Goal: Ask a question

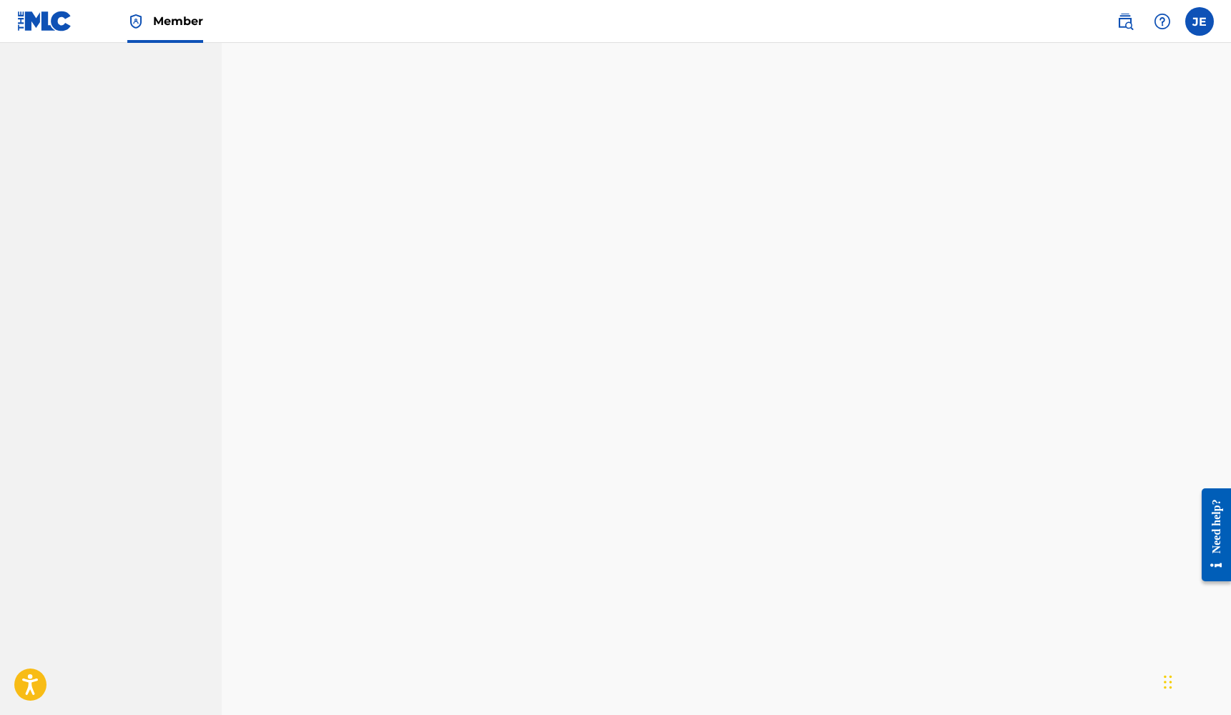
scroll to position [1050, 0]
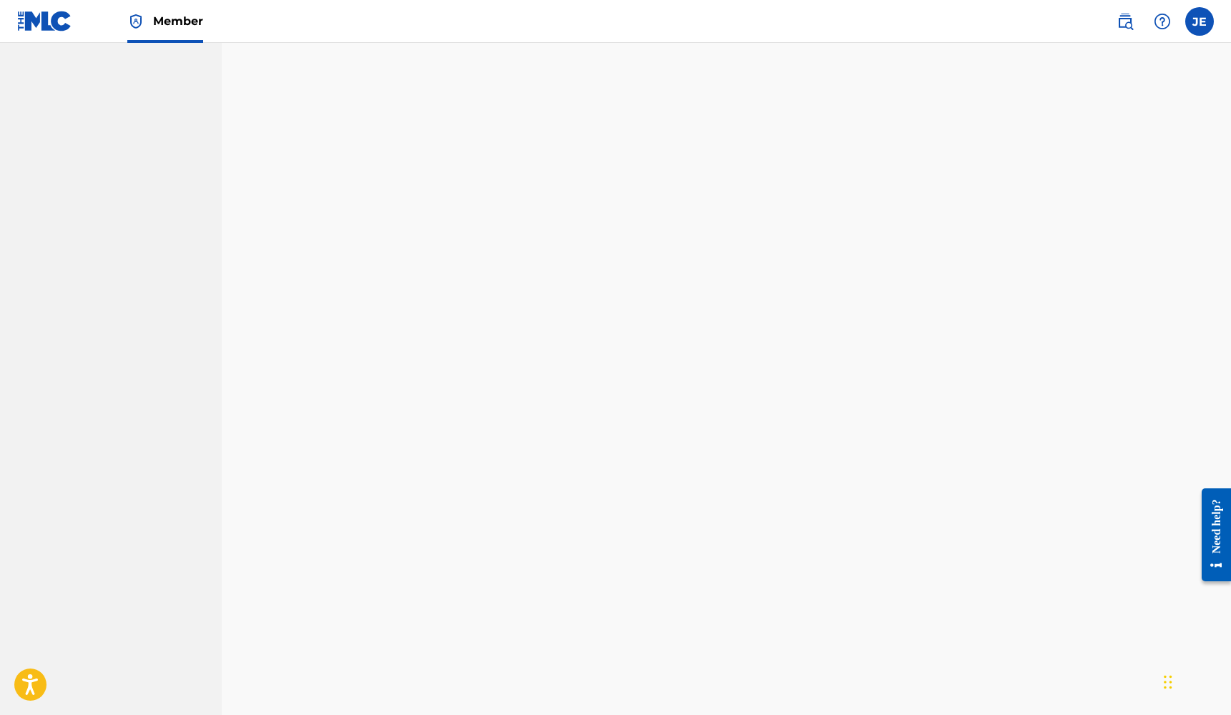
drag, startPoint x: 232, startPoint y: 443, endPoint x: 164, endPoint y: 454, distance: 69.5
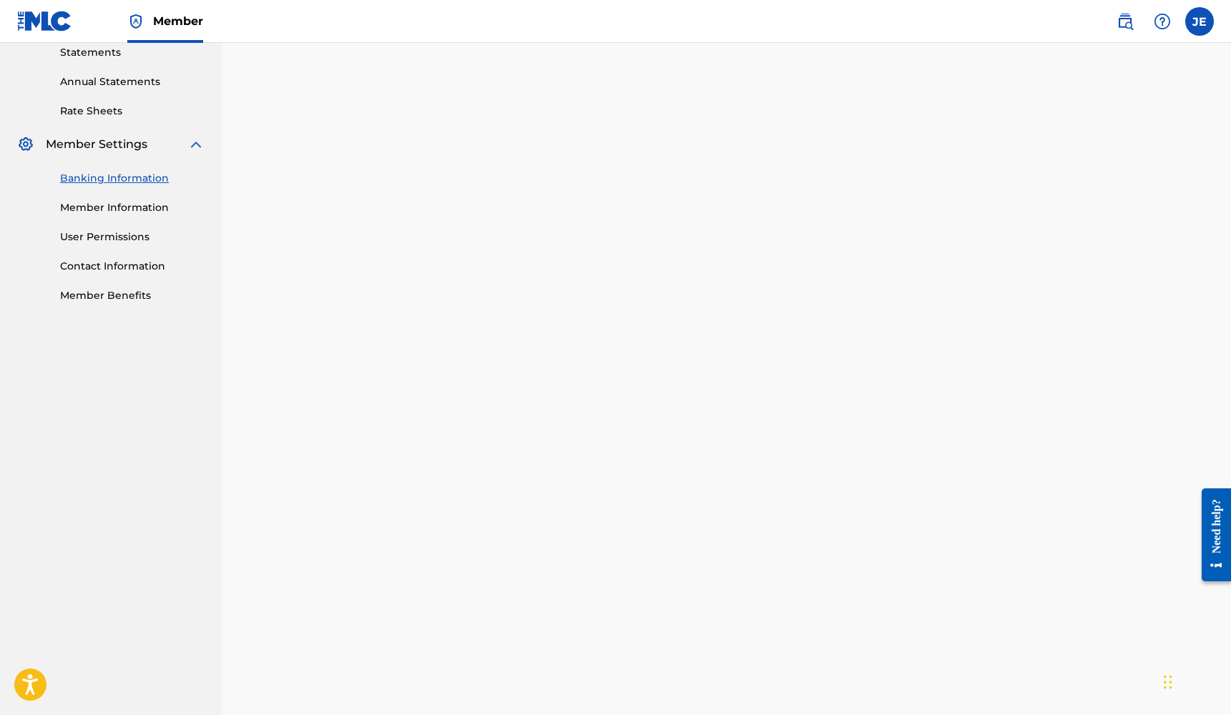
scroll to position [72, 0]
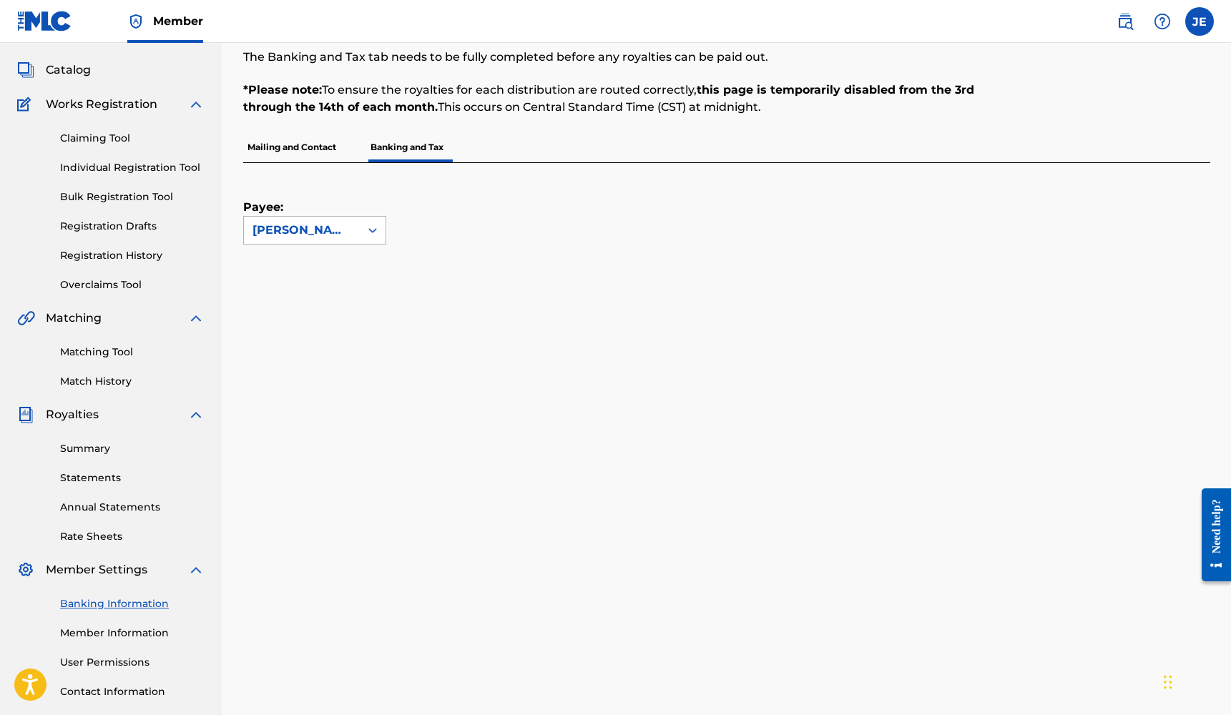
click at [303, 231] on div "[PERSON_NAME]" at bounding box center [301, 230] width 99 height 17
click at [576, 268] on div "Payee: [PERSON_NAME] selected, 1 of 1. 1 result available. Use Up and Down to c…" at bounding box center [726, 661] width 967 height 996
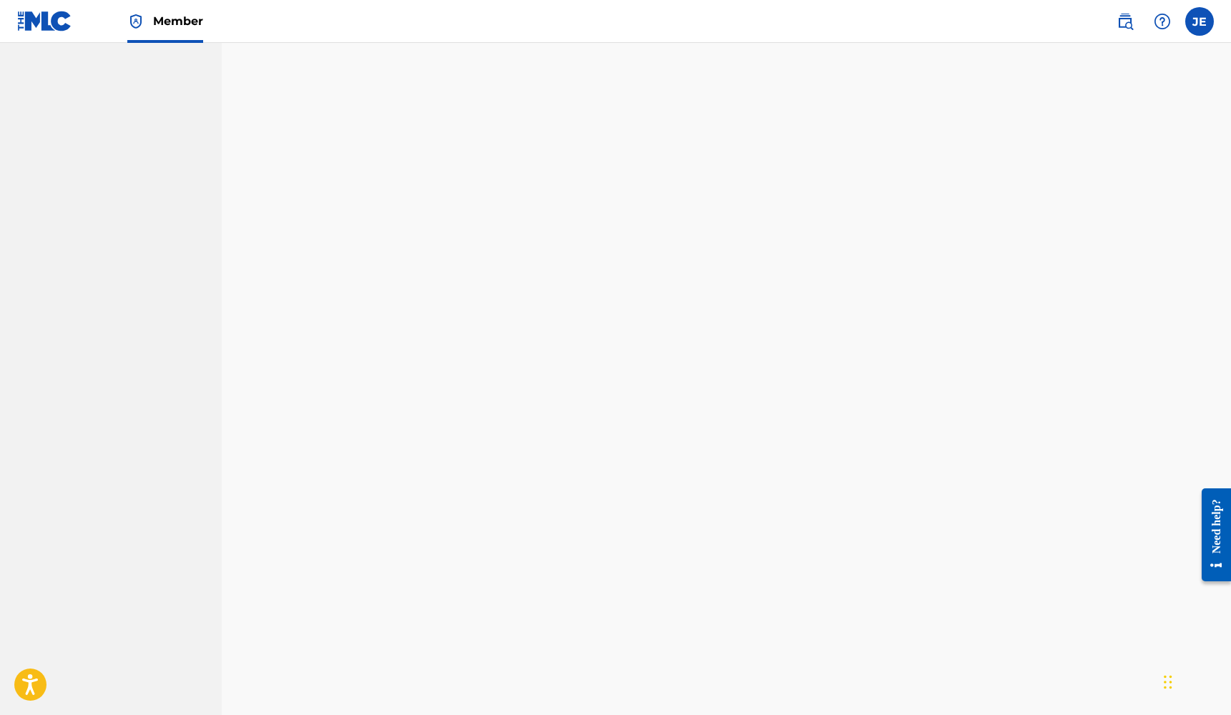
scroll to position [984, 0]
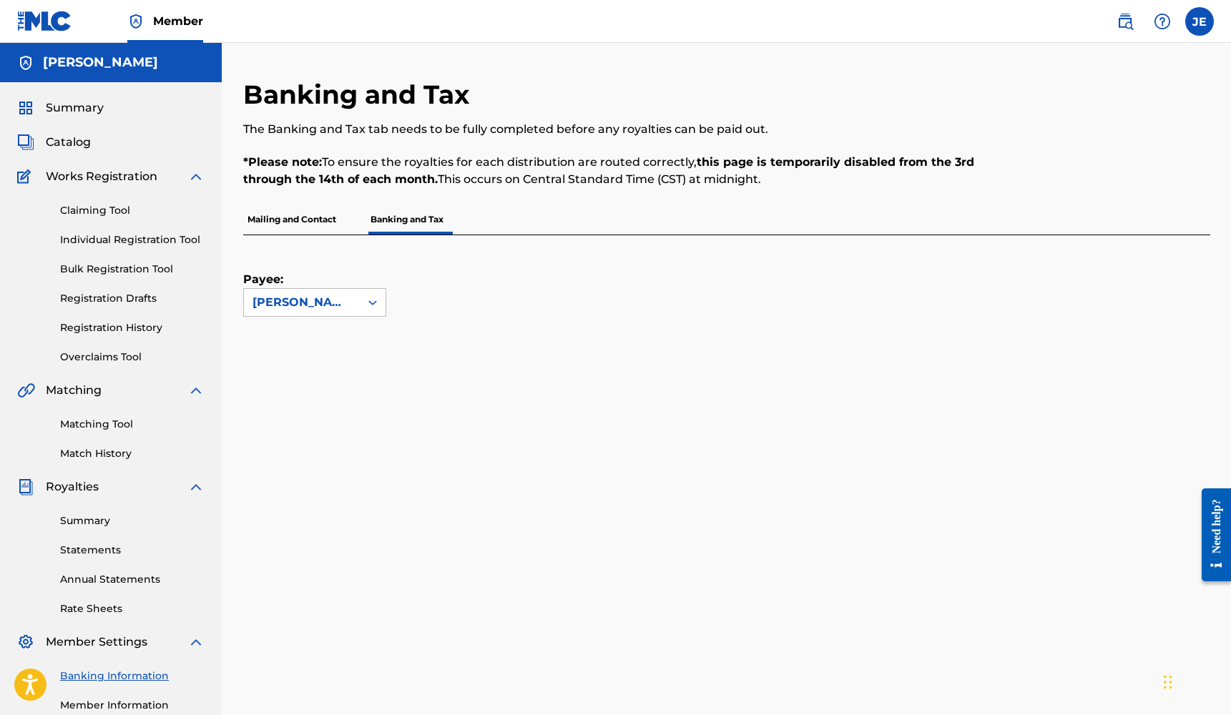
click at [299, 216] on p "Mailing and Contact" at bounding box center [291, 220] width 97 height 30
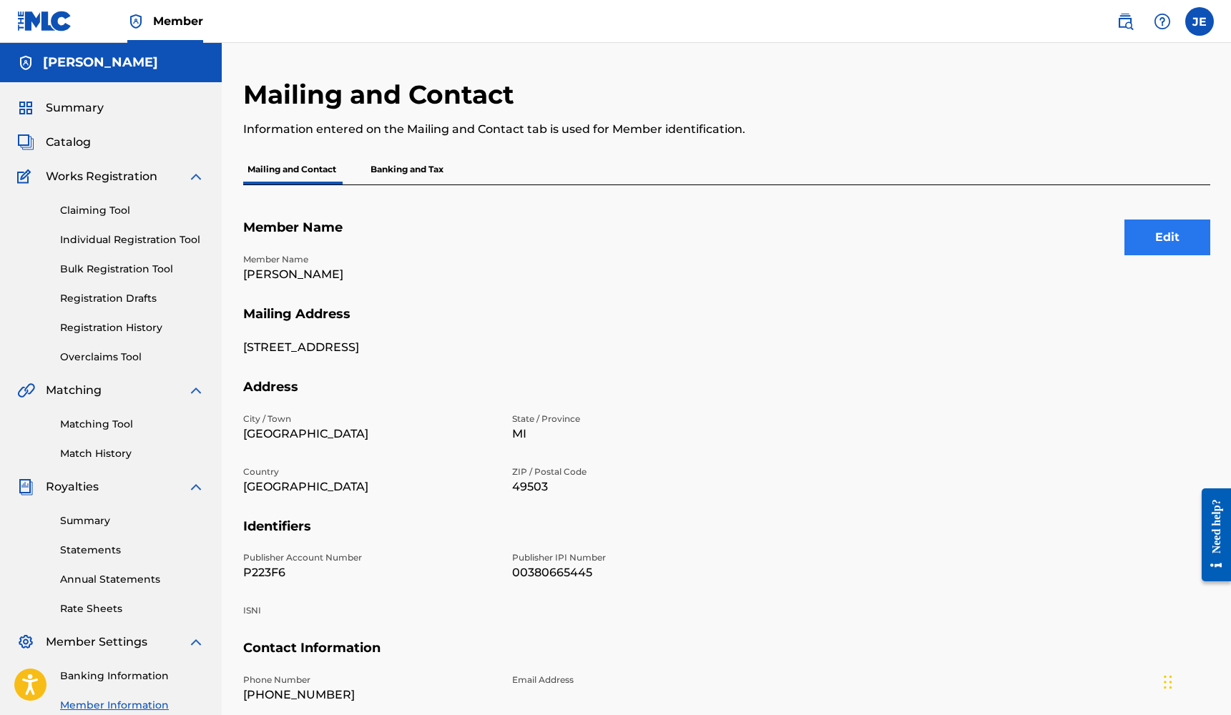
click at [1170, 235] on button "Edit" at bounding box center [1167, 238] width 86 height 36
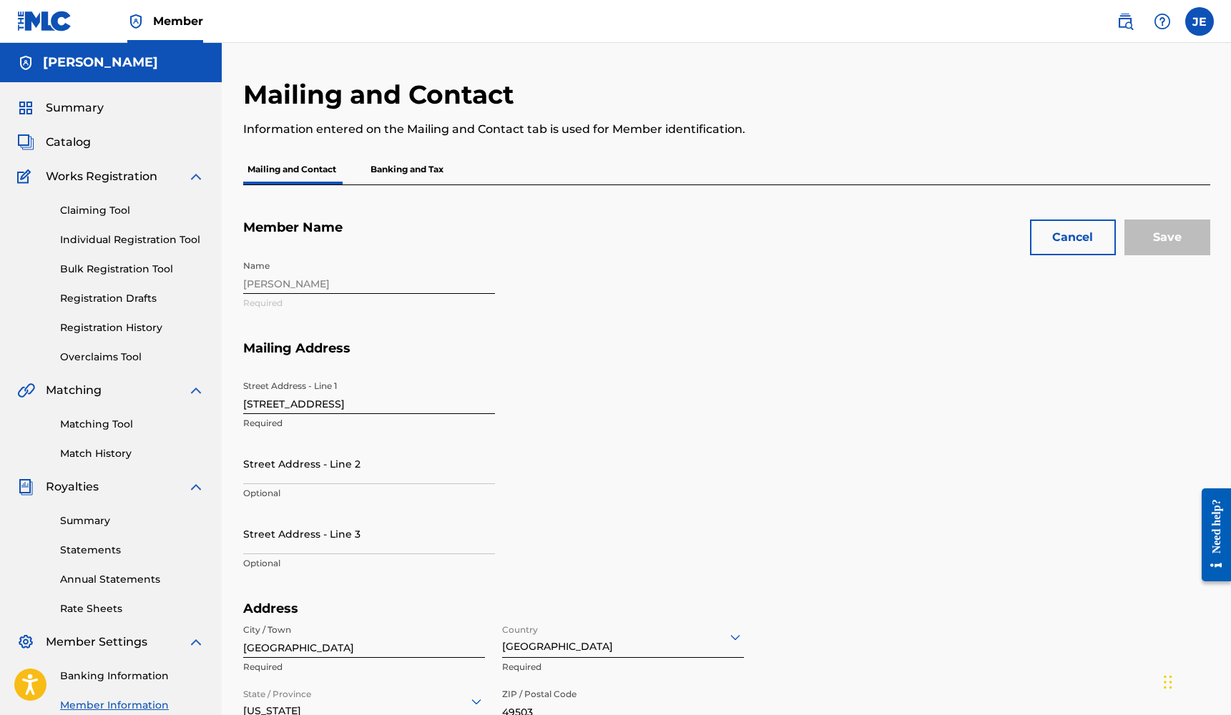
click at [387, 283] on div "Name [PERSON_NAME] Required" at bounding box center [503, 296] width 521 height 87
click at [310, 283] on div "Name [PERSON_NAME] Required" at bounding box center [503, 296] width 521 height 87
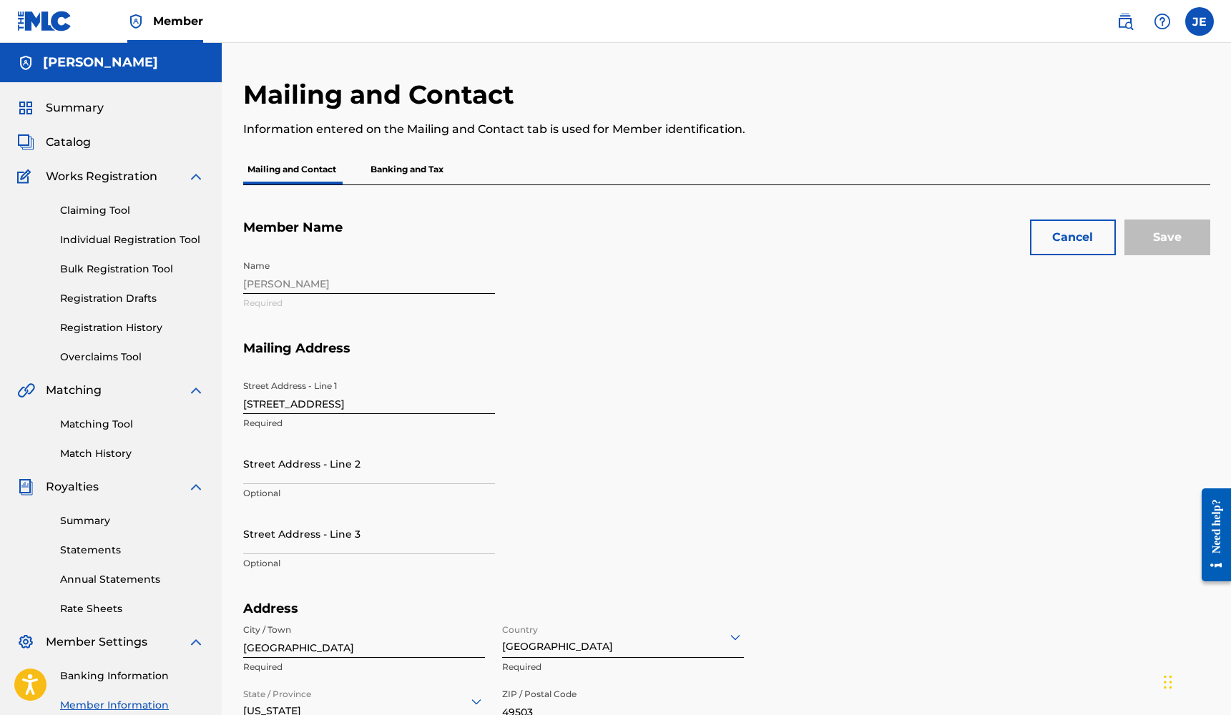
click at [368, 283] on div "Name [PERSON_NAME] Required" at bounding box center [503, 296] width 521 height 87
click at [86, 62] on h5 "[PERSON_NAME]" at bounding box center [100, 62] width 115 height 16
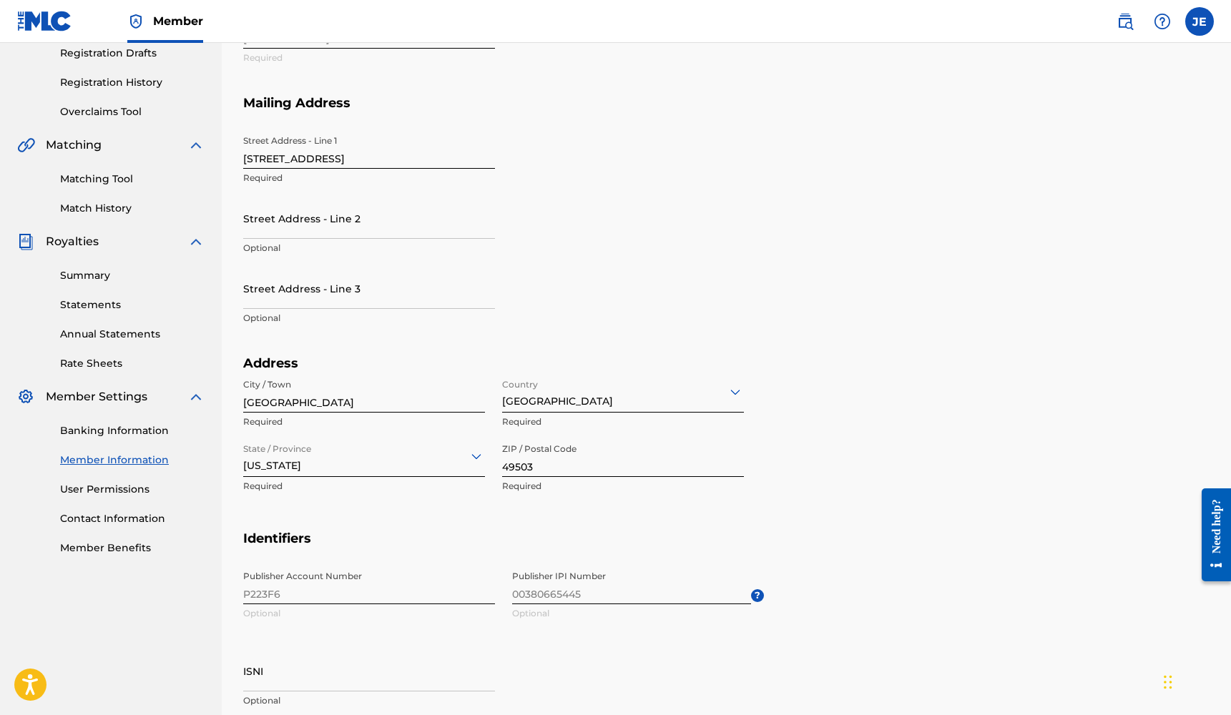
scroll to position [331, 0]
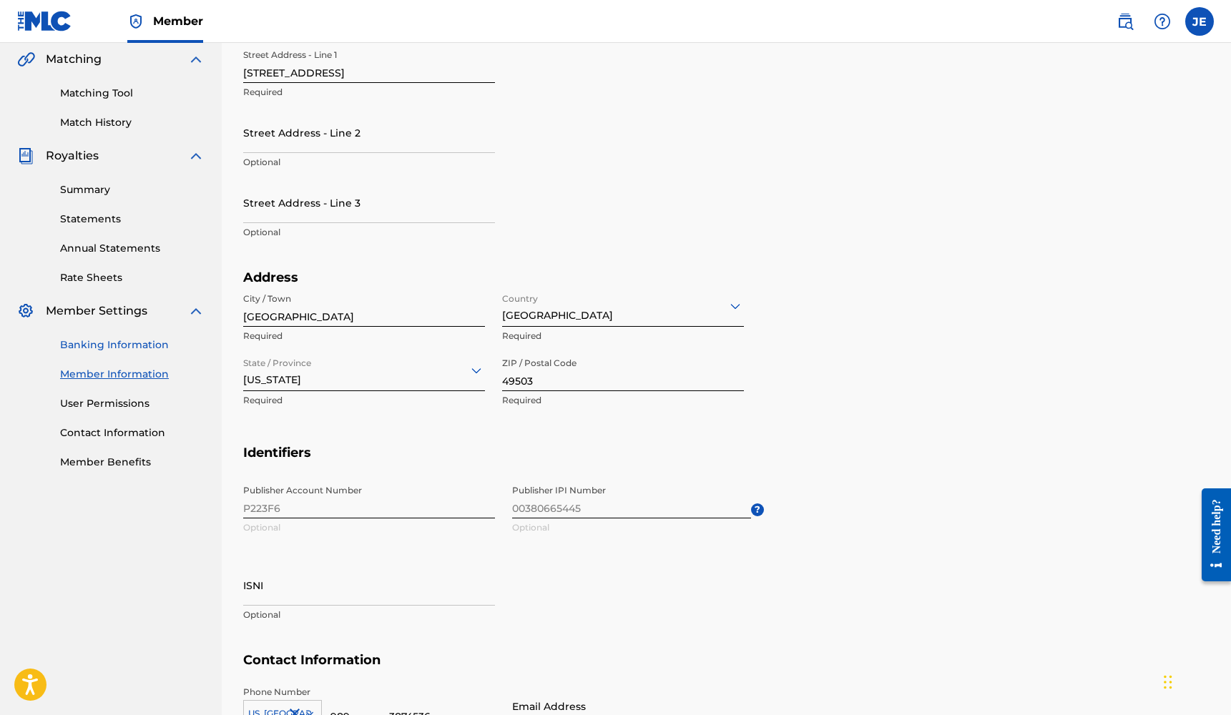
click at [104, 339] on link "Banking Information" at bounding box center [132, 345] width 144 height 15
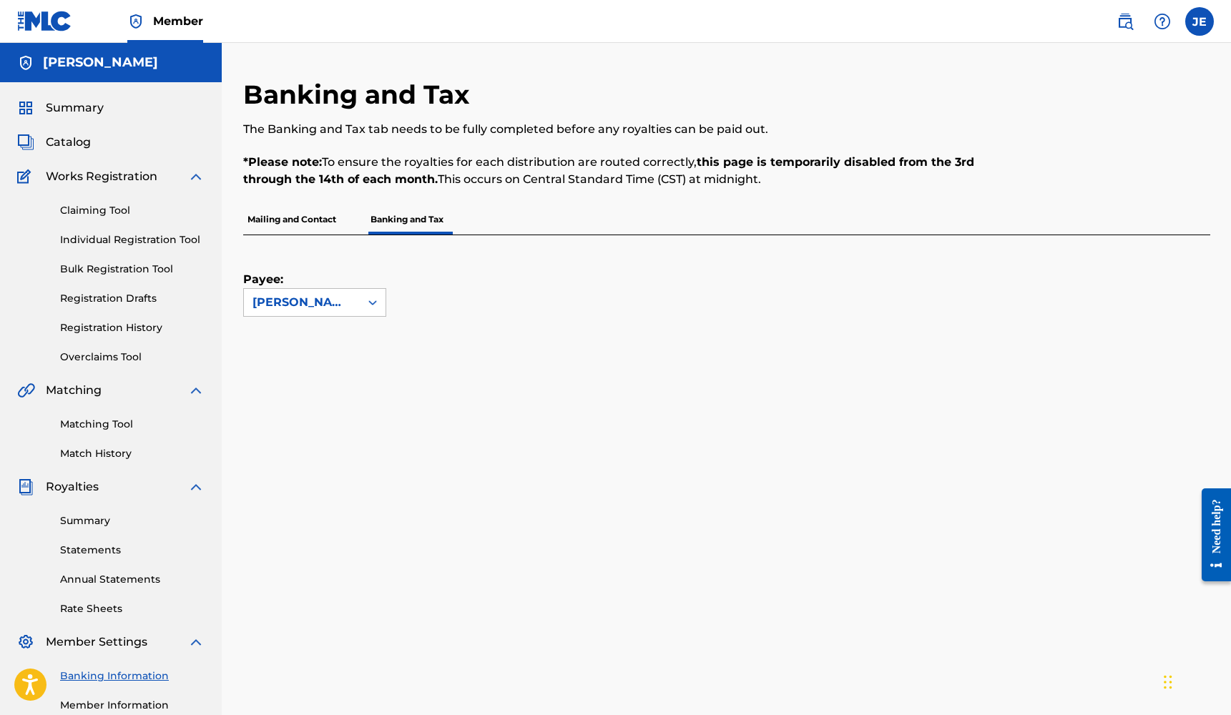
click at [295, 217] on p "Mailing and Contact" at bounding box center [291, 220] width 97 height 30
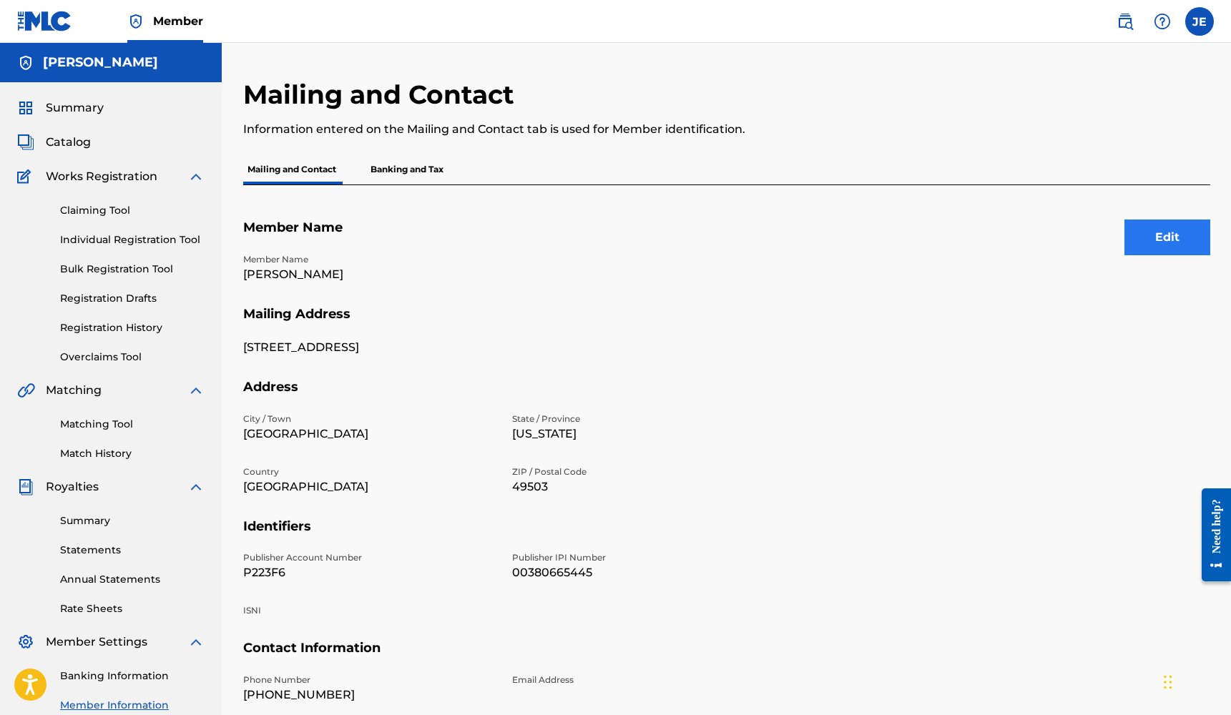
click at [1154, 245] on button "Edit" at bounding box center [1167, 238] width 86 height 36
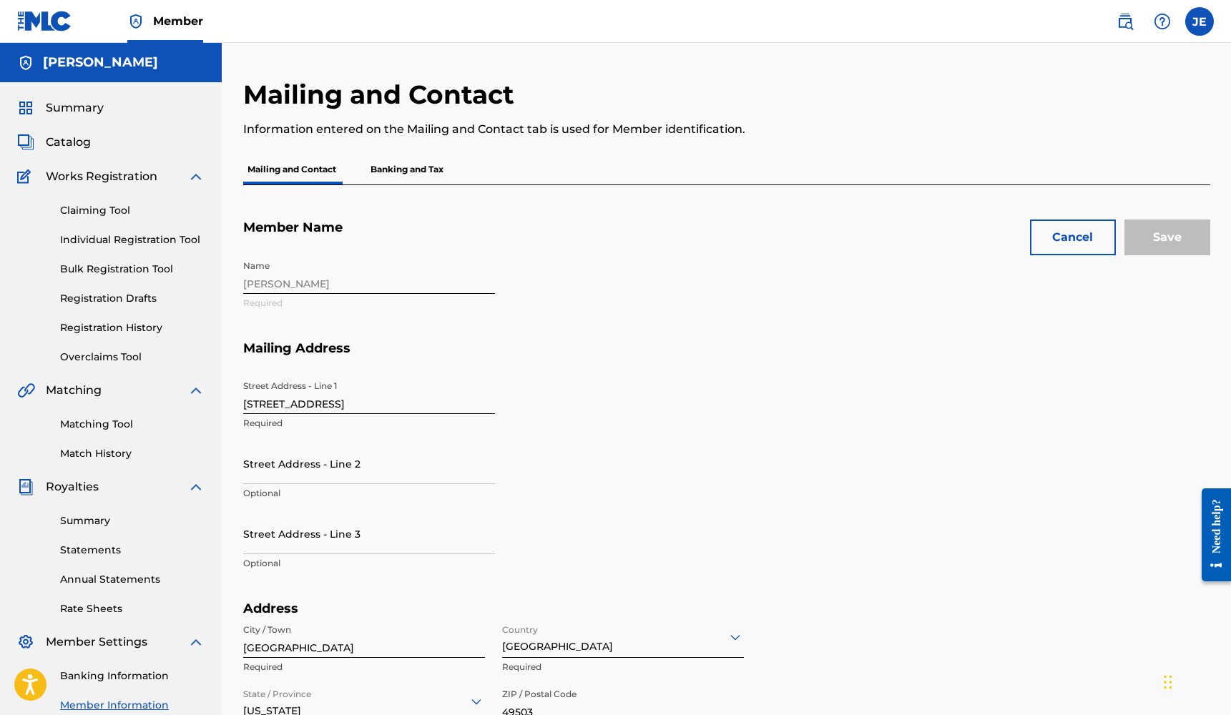
click at [410, 290] on div "Name [PERSON_NAME] Required" at bounding box center [503, 296] width 521 height 87
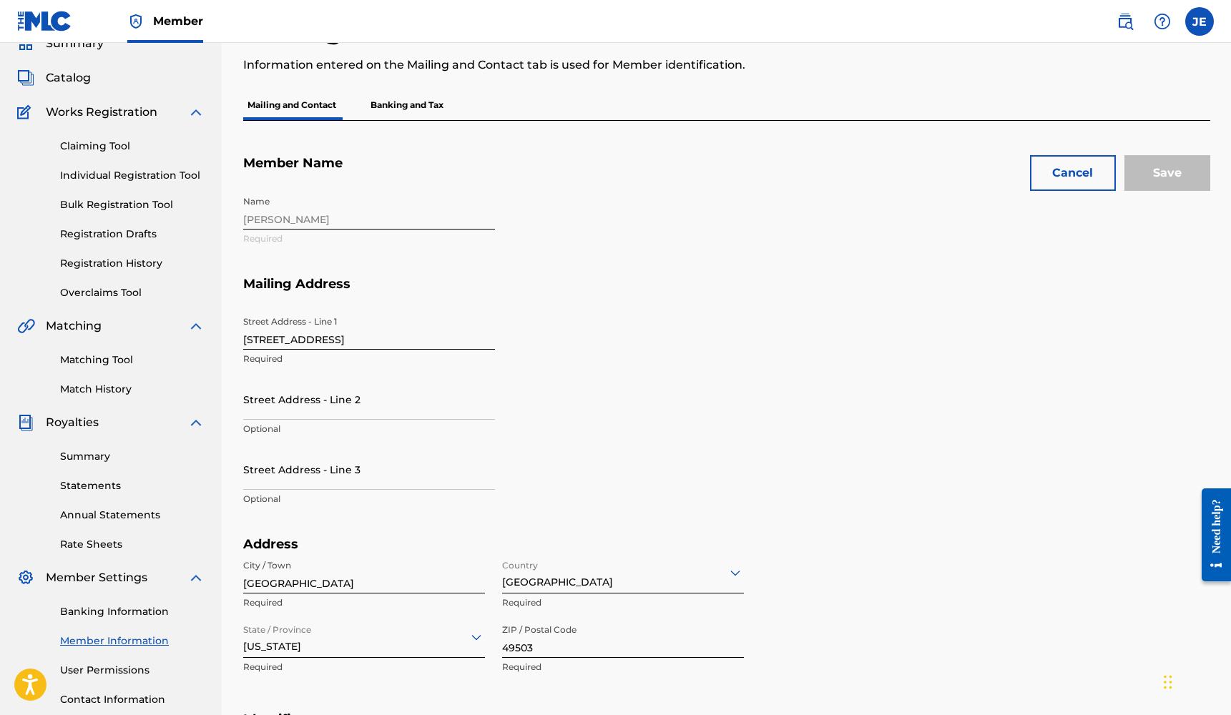
click at [410, 300] on h5 "Mailing Address" at bounding box center [726, 293] width 967 height 34
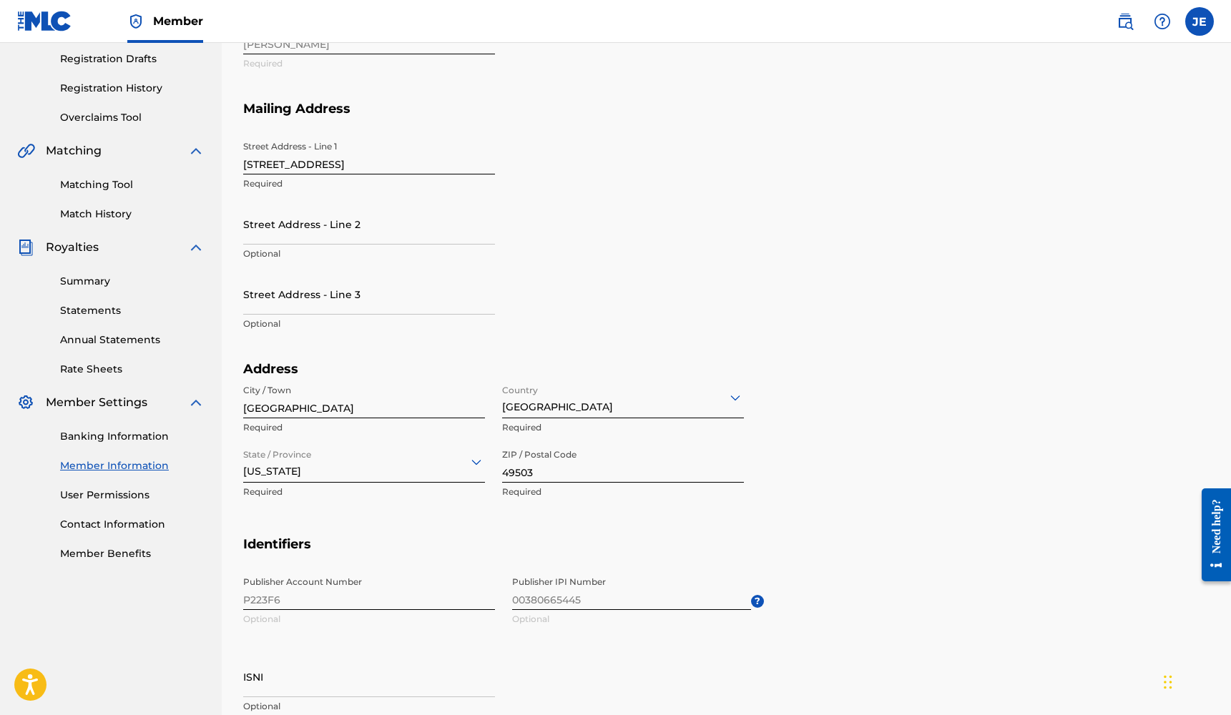
scroll to position [28, 0]
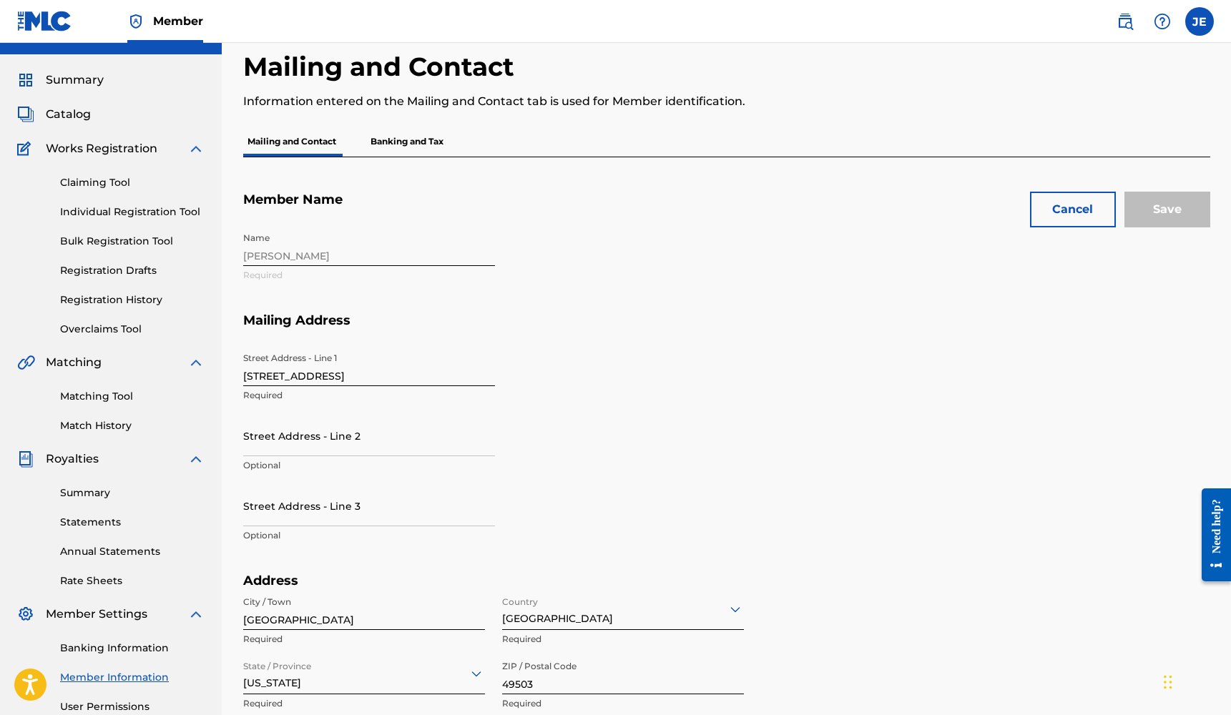
click at [421, 137] on p "Banking and Tax" at bounding box center [407, 142] width 82 height 30
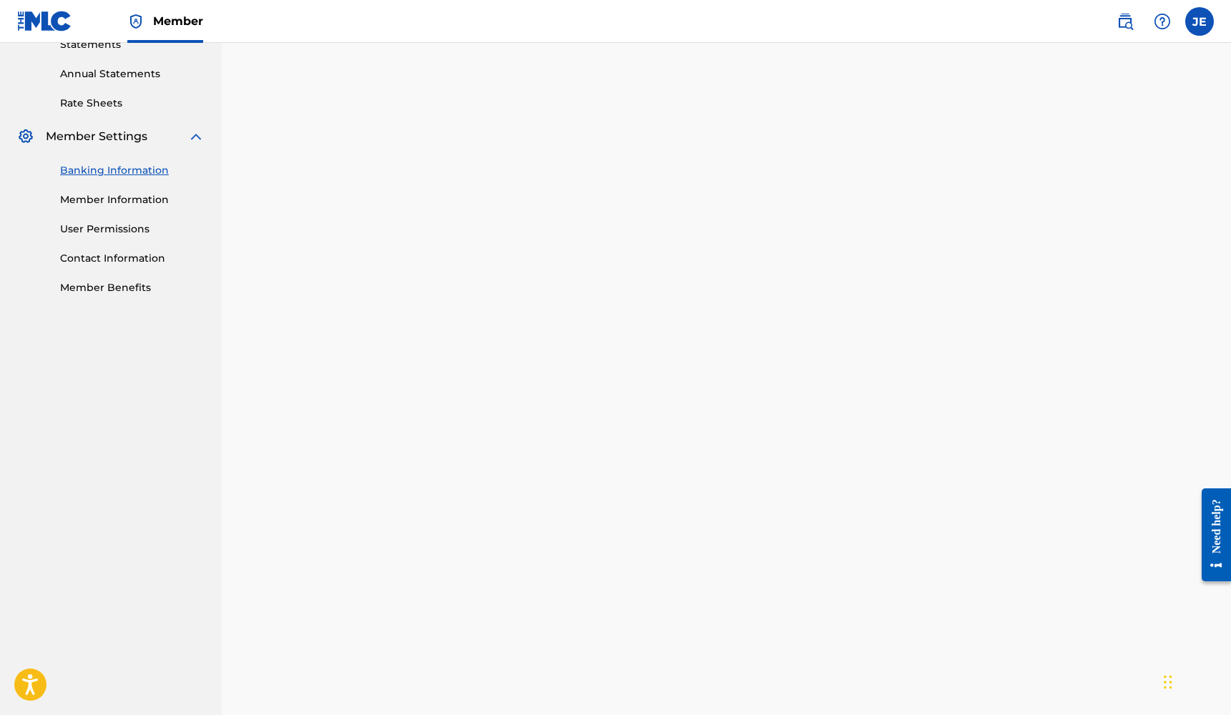
scroll to position [523, 0]
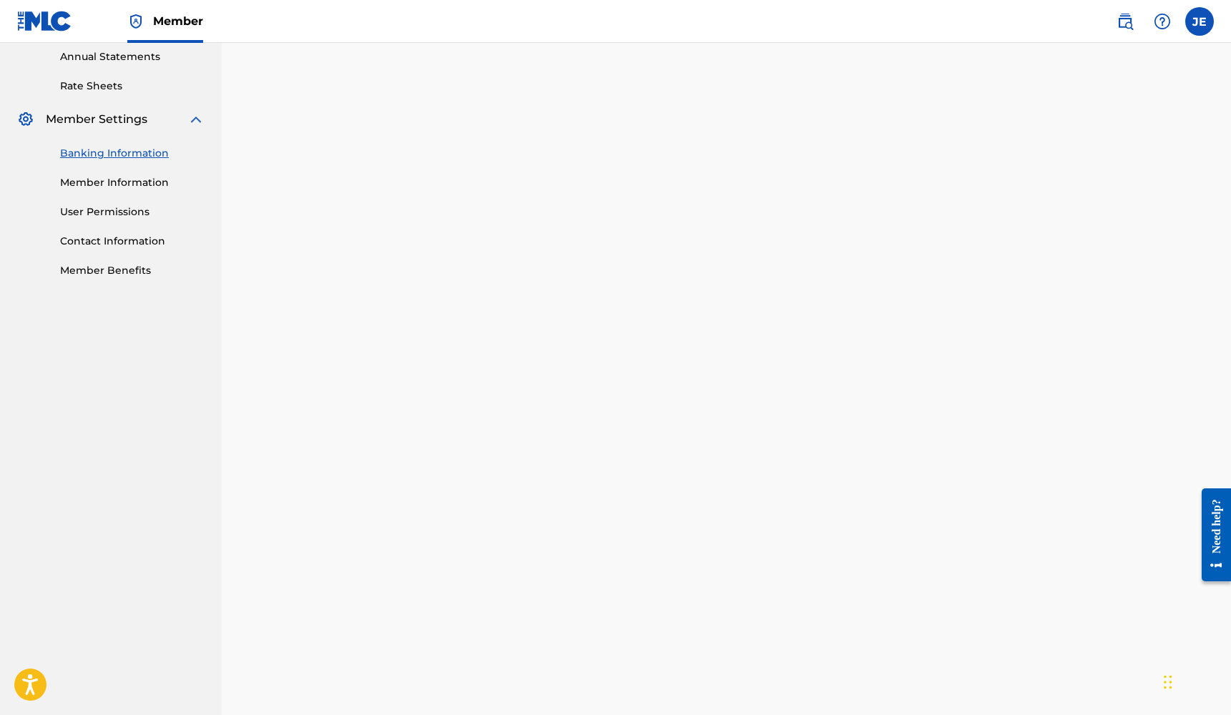
click at [217, 585] on nav "[PERSON_NAME] Summary Catalog Works Registration Claiming Tool Individual Regis…" at bounding box center [111, 378] width 222 height 1717
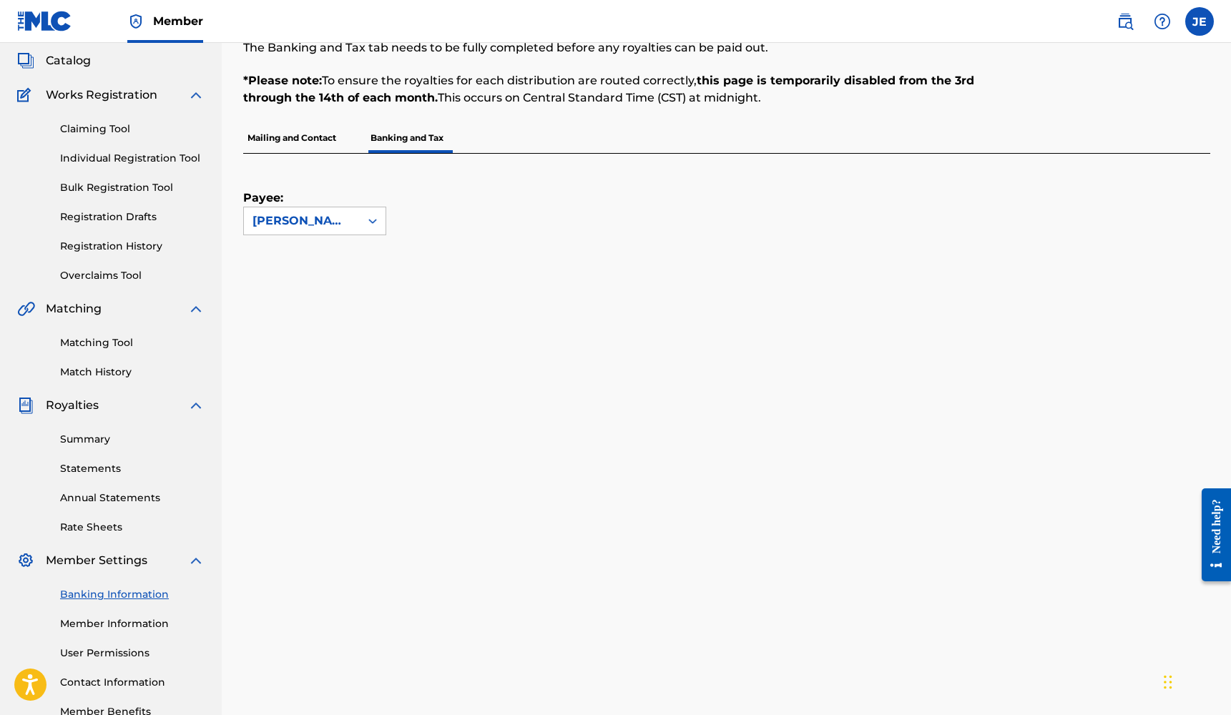
scroll to position [172, 0]
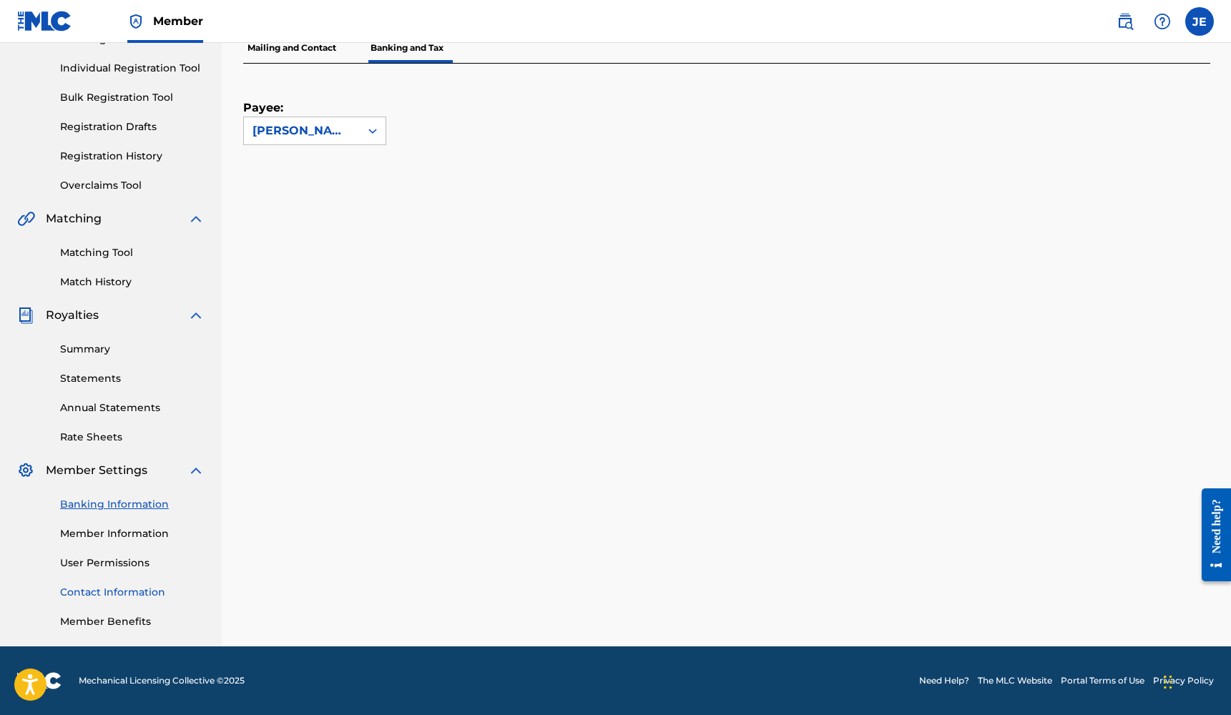
click at [124, 590] on link "Contact Information" at bounding box center [132, 592] width 144 height 15
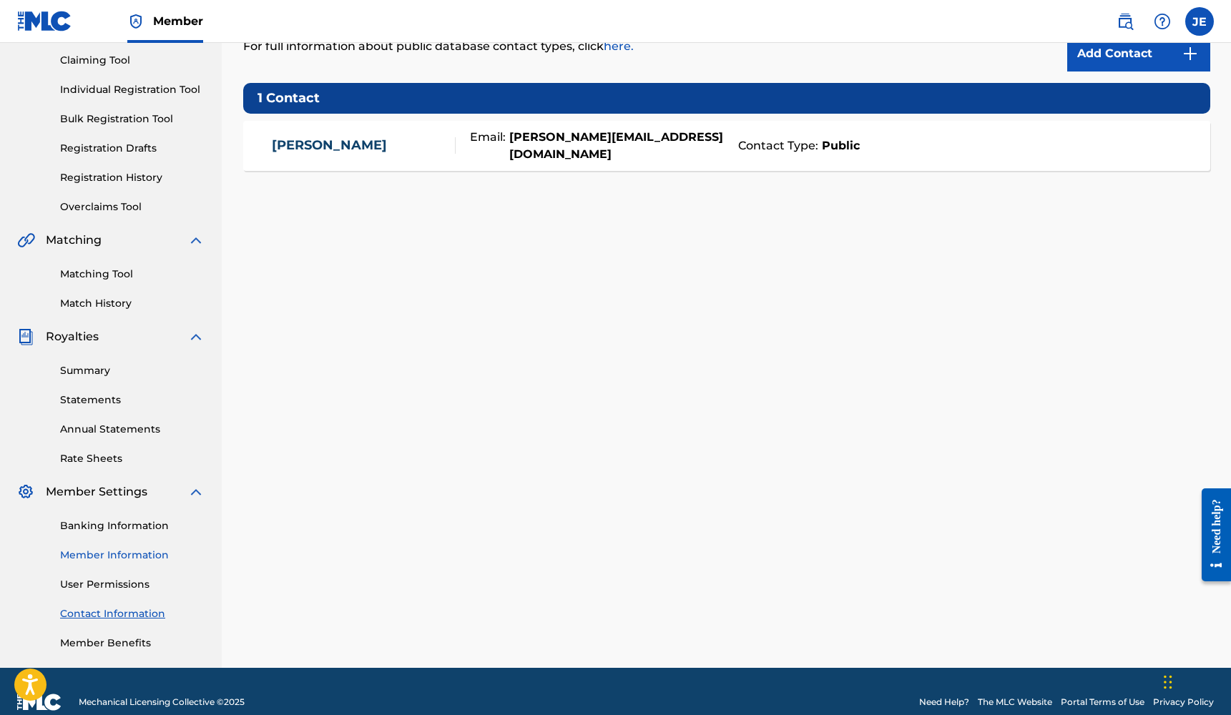
scroll to position [172, 0]
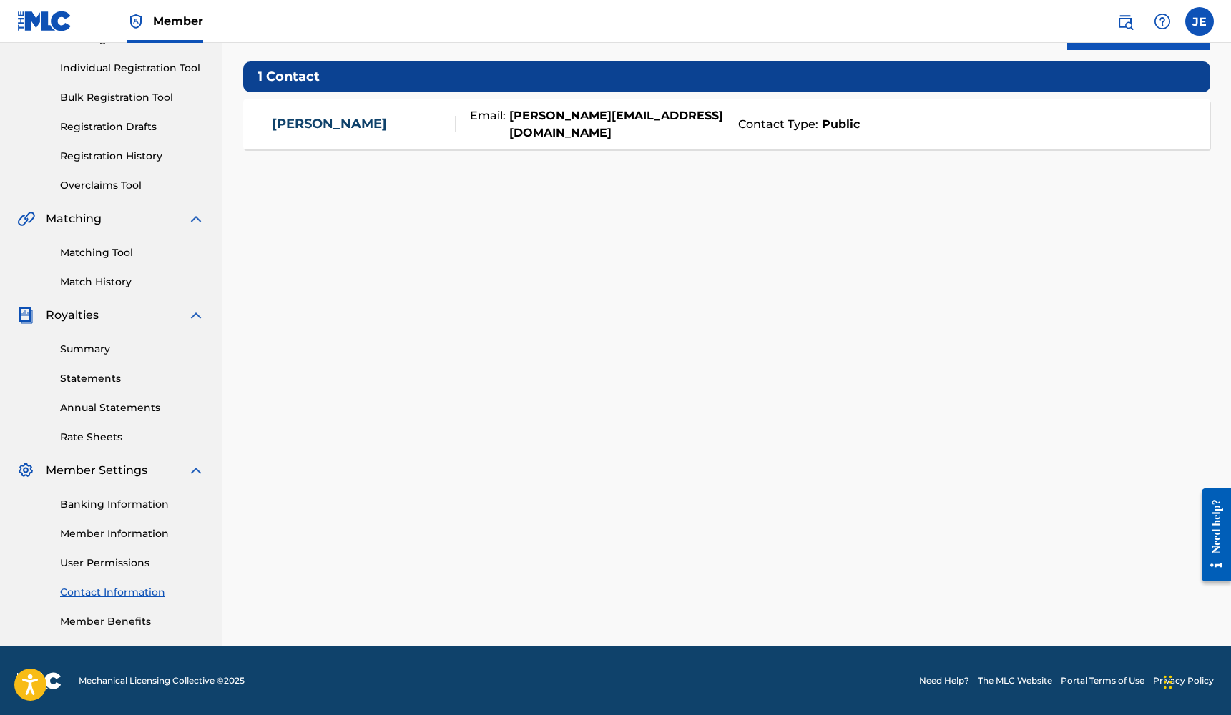
click at [945, 682] on link "Need Help?" at bounding box center [944, 680] width 50 height 13
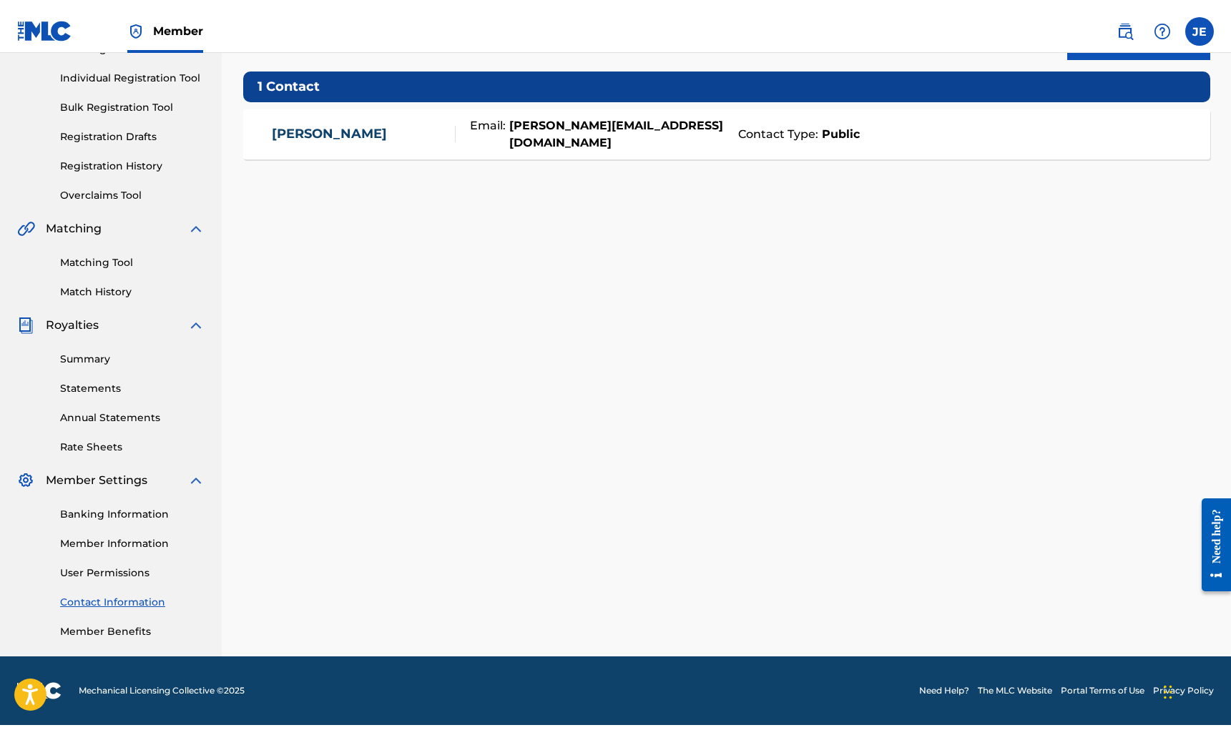
scroll to position [152, 0]
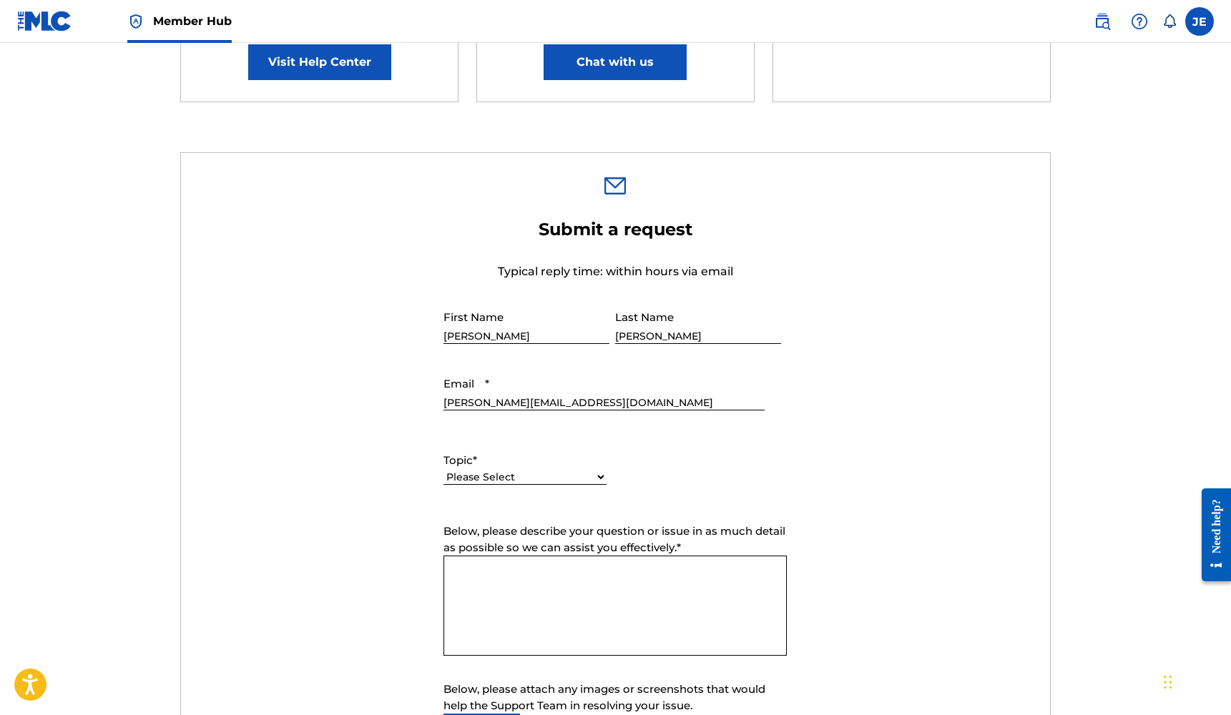
scroll to position [398, 0]
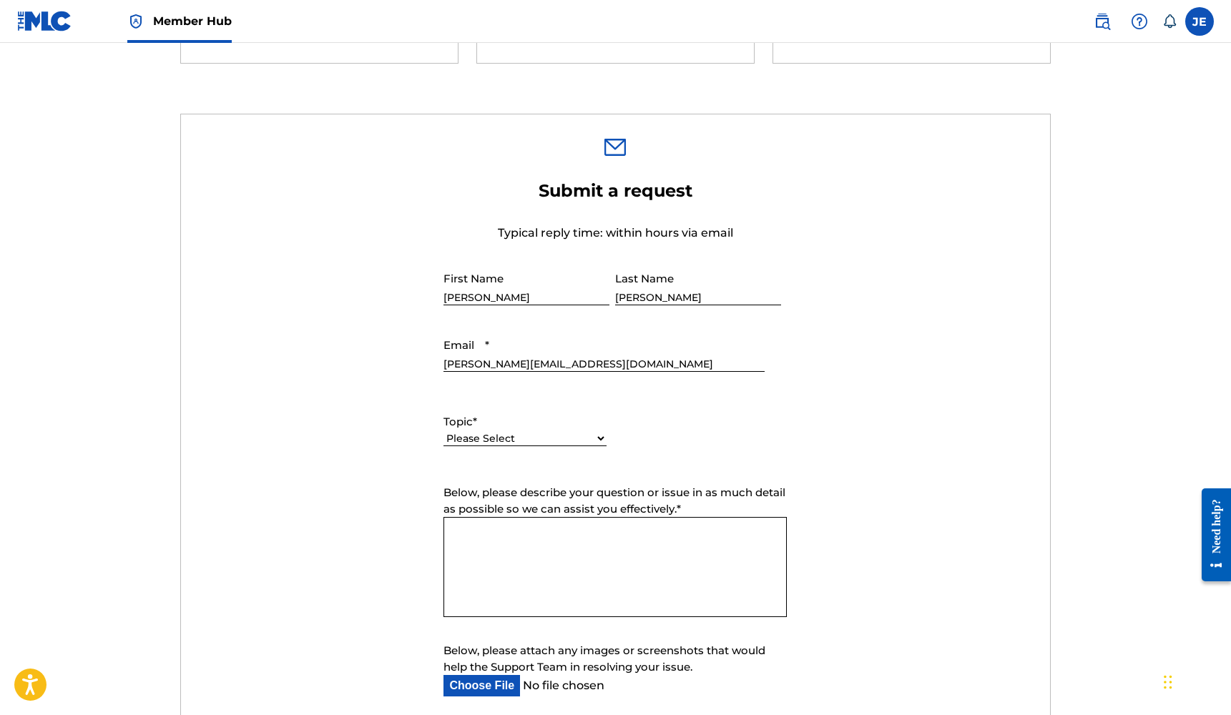
select select "I need help with payment"
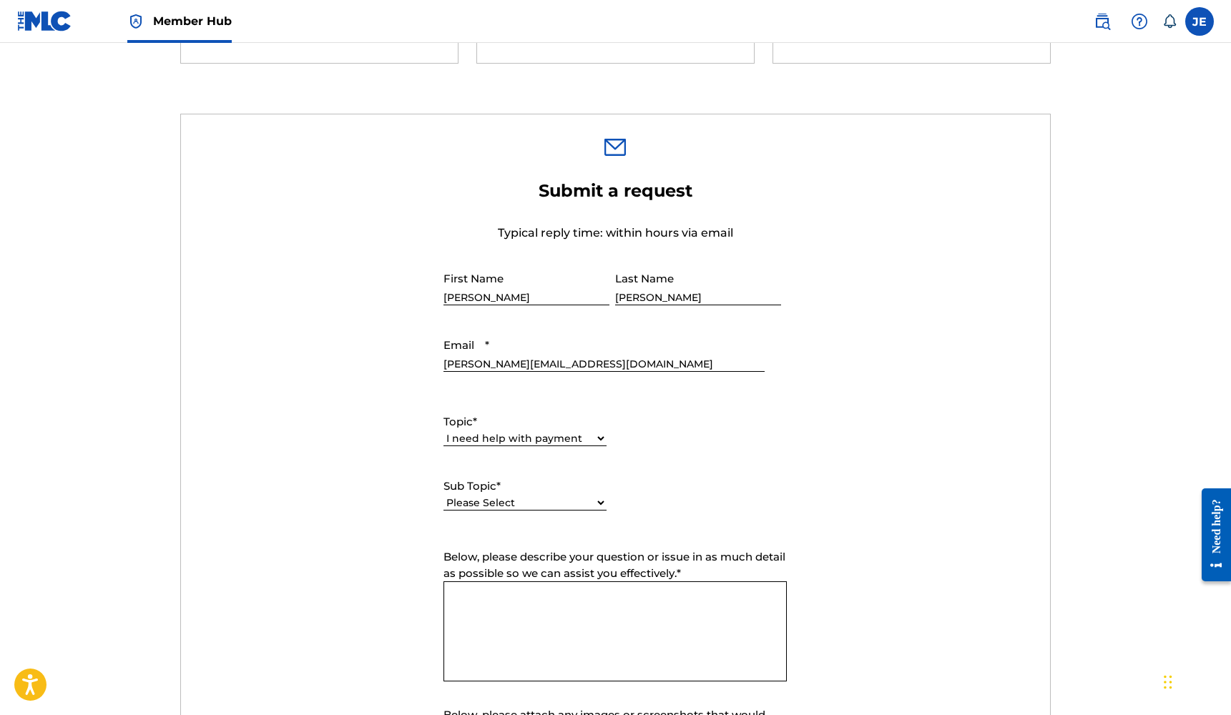
scroll to position [418, 0]
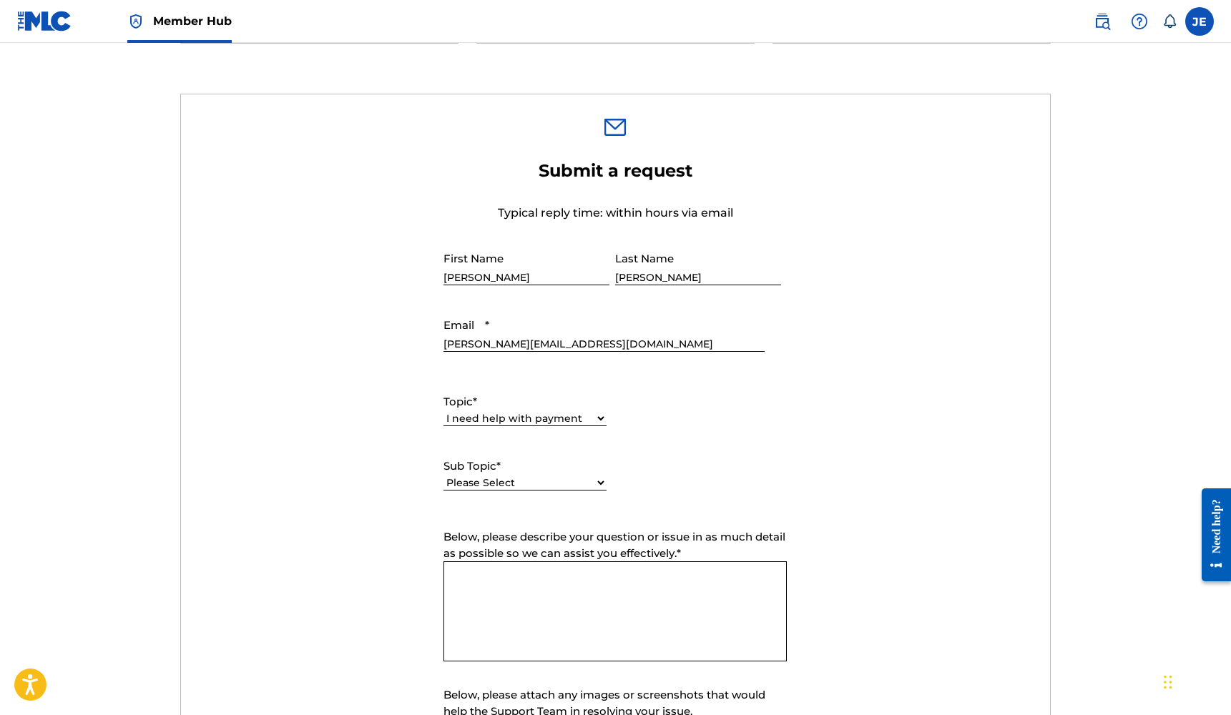
select select "I need a payment error resolved"
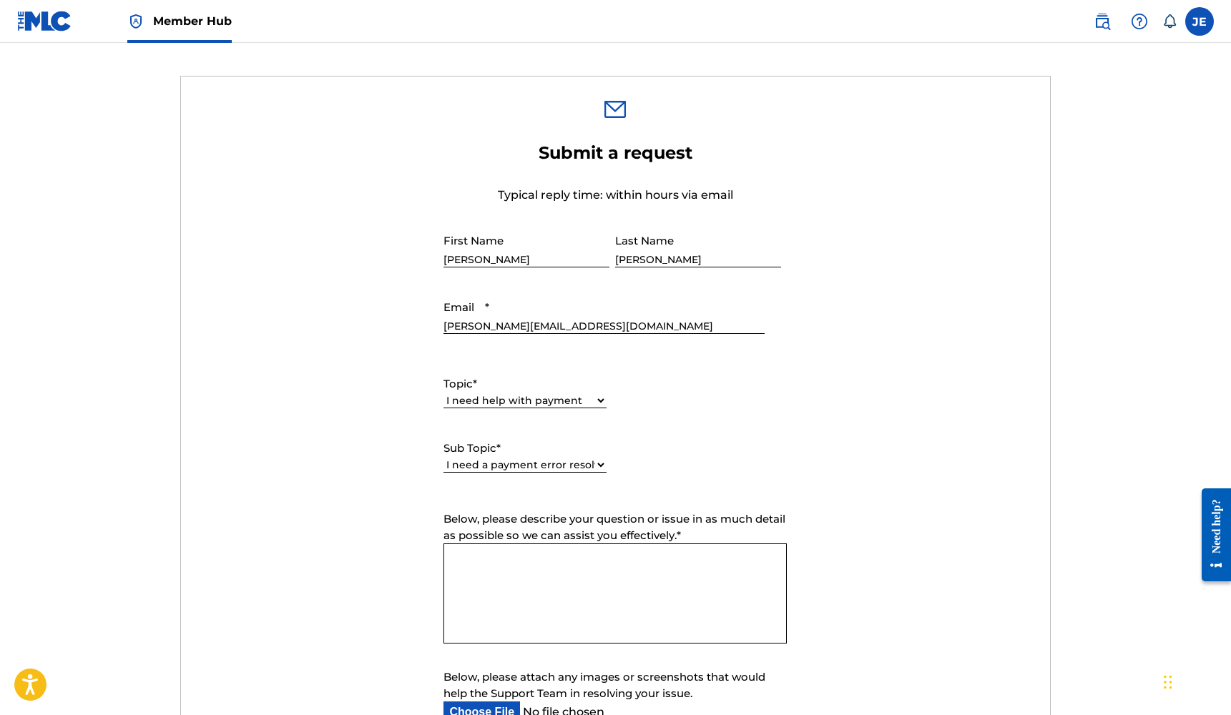
click at [584, 571] on textarea "Below, please describe your question or issue in as much detail as possible so …" at bounding box center [614, 594] width 343 height 100
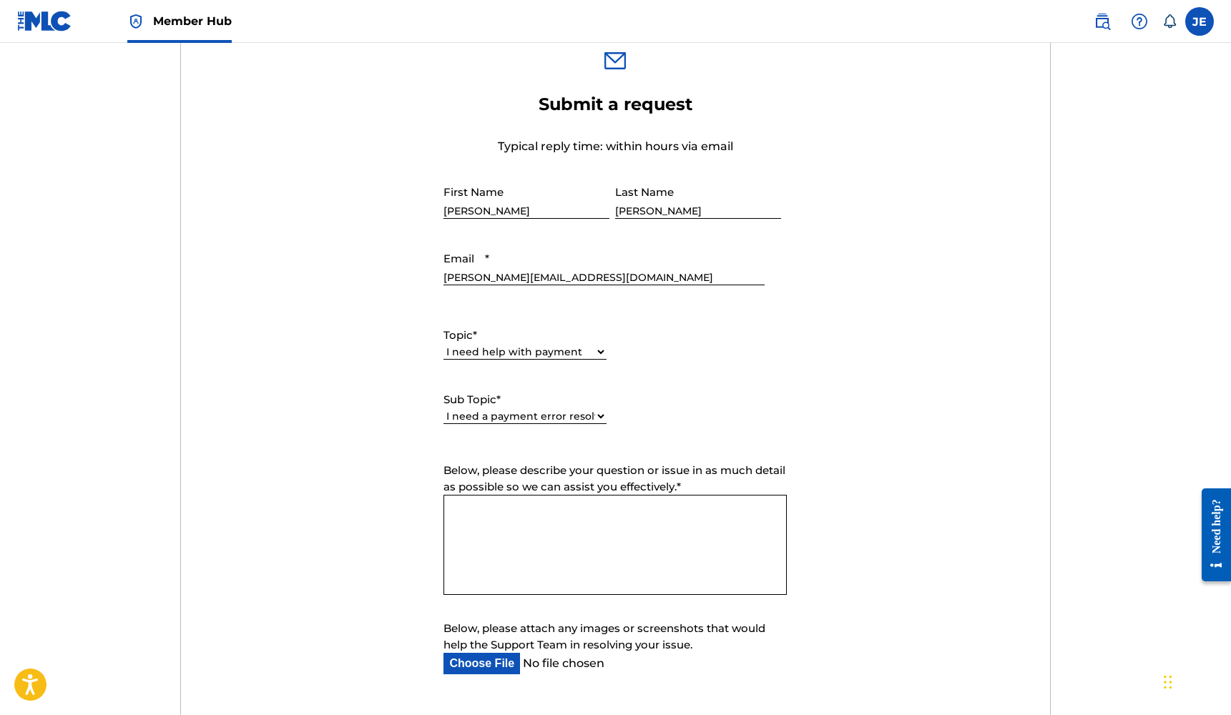
scroll to position [554, 0]
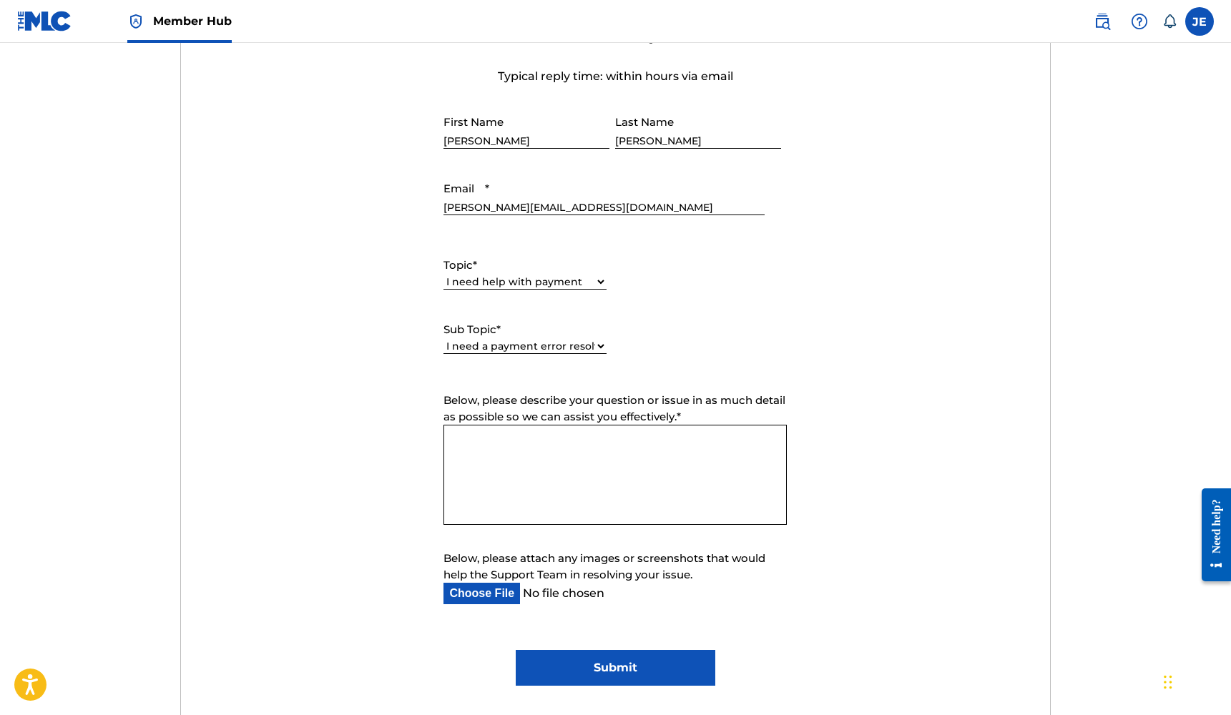
click at [610, 497] on textarea "Below, please describe your question or issue in as much detail as possible so …" at bounding box center [614, 475] width 343 height 100
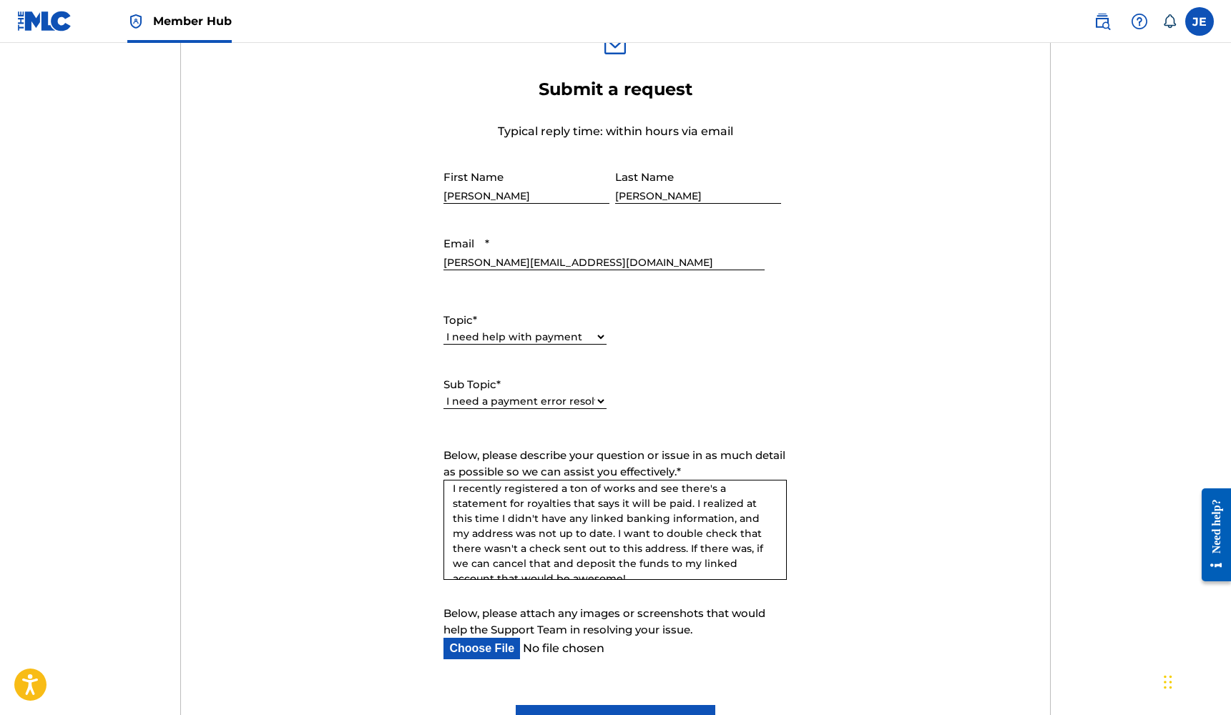
scroll to position [45, 0]
click at [636, 540] on textarea "Hello! I recently registered a ton of works and see there's a statement for roy…" at bounding box center [614, 530] width 343 height 100
drag, startPoint x: 500, startPoint y: 549, endPoint x: 451, endPoint y: 551, distance: 49.4
click at [451, 551] on textarea "Hello! I recently registered a ton of works and see there's a statement for roy…" at bounding box center [614, 530] width 343 height 100
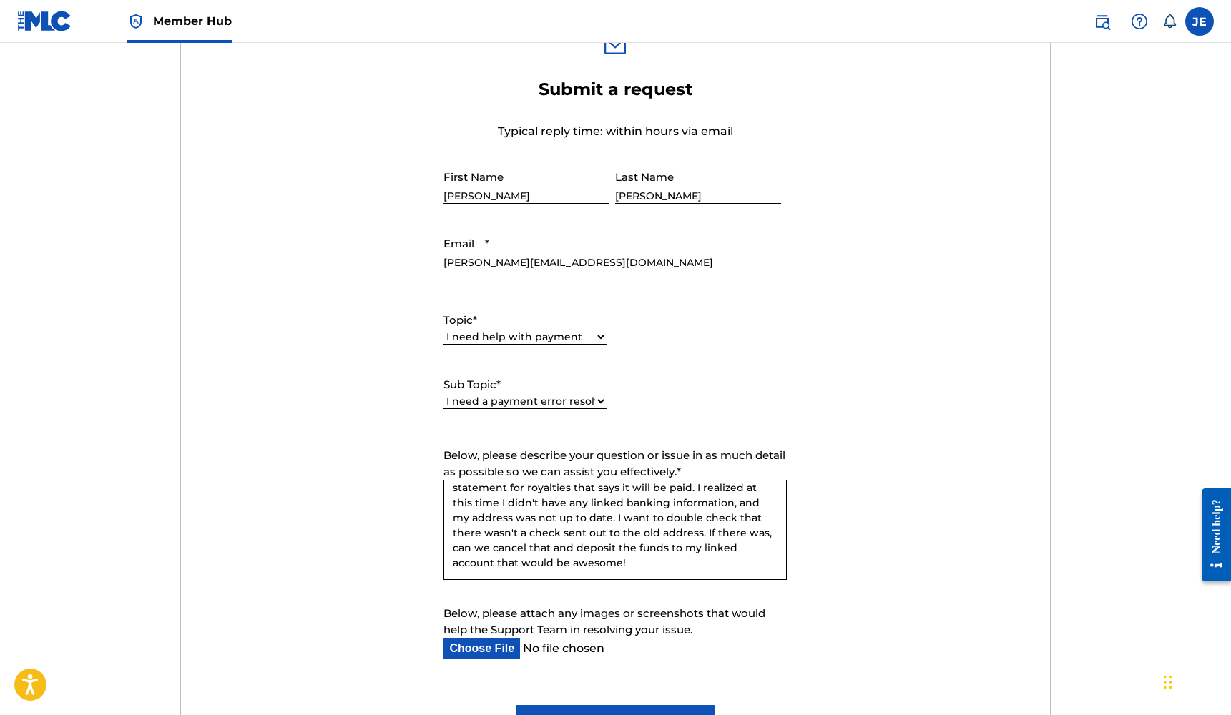
click at [640, 562] on textarea "Hello! I recently registered a ton of works and see there's a statement for roy…" at bounding box center [614, 530] width 343 height 100
drag, startPoint x: 606, startPoint y: 566, endPoint x: 494, endPoint y: 564, distance: 111.6
click at [494, 564] on textarea "Hello! I recently registered a ton of works and see there's a statement for roy…" at bounding box center [614, 530] width 343 height 100
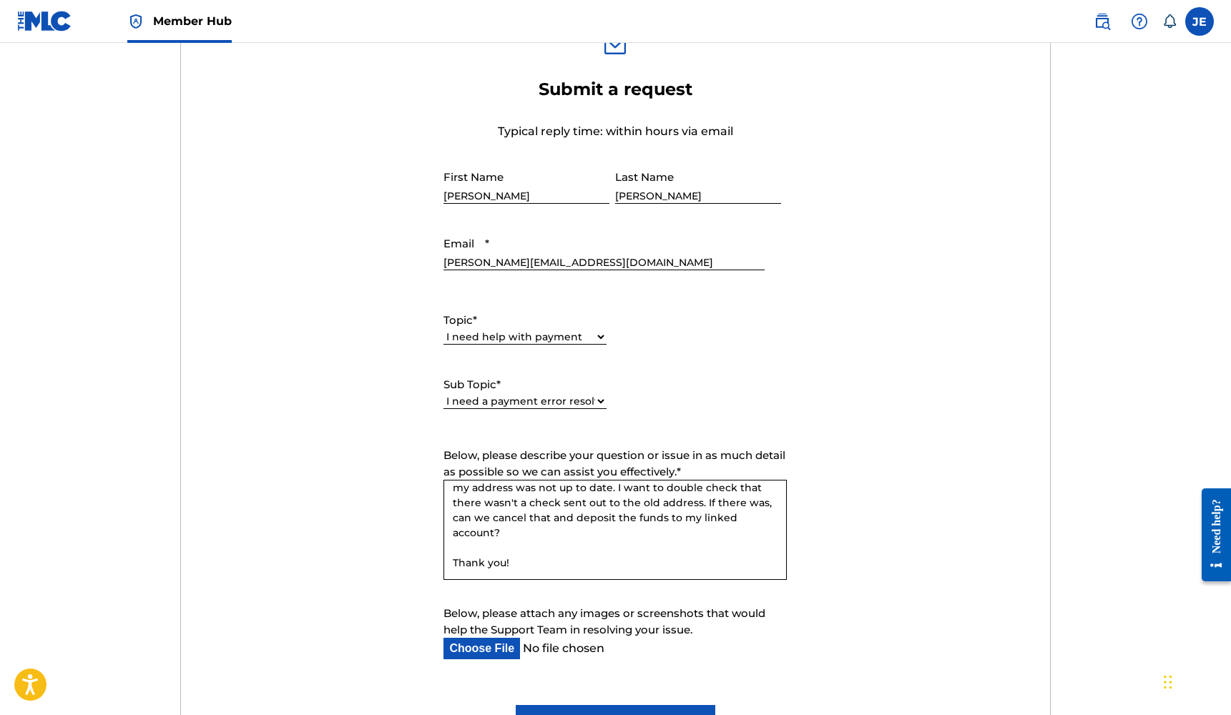
scroll to position [84, 0]
click at [539, 561] on textarea "Hello! I recently registered a ton of works and see there's a statement for roy…" at bounding box center [614, 530] width 343 height 100
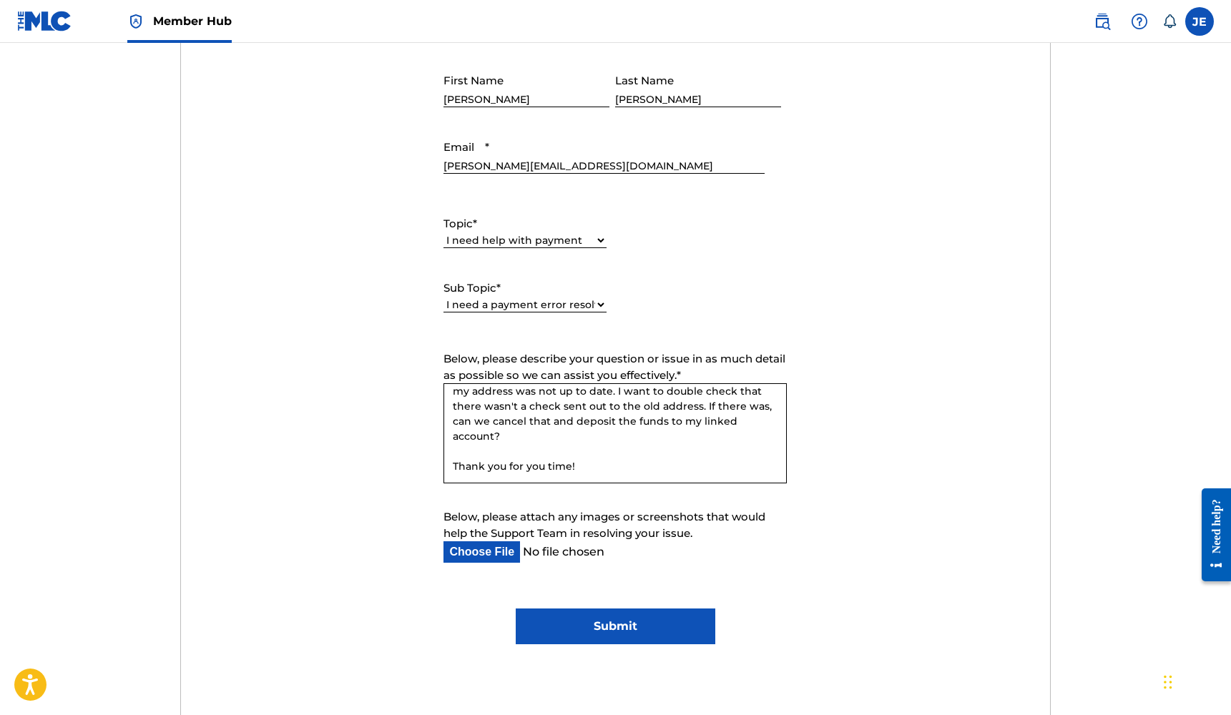
scroll to position [688, 0]
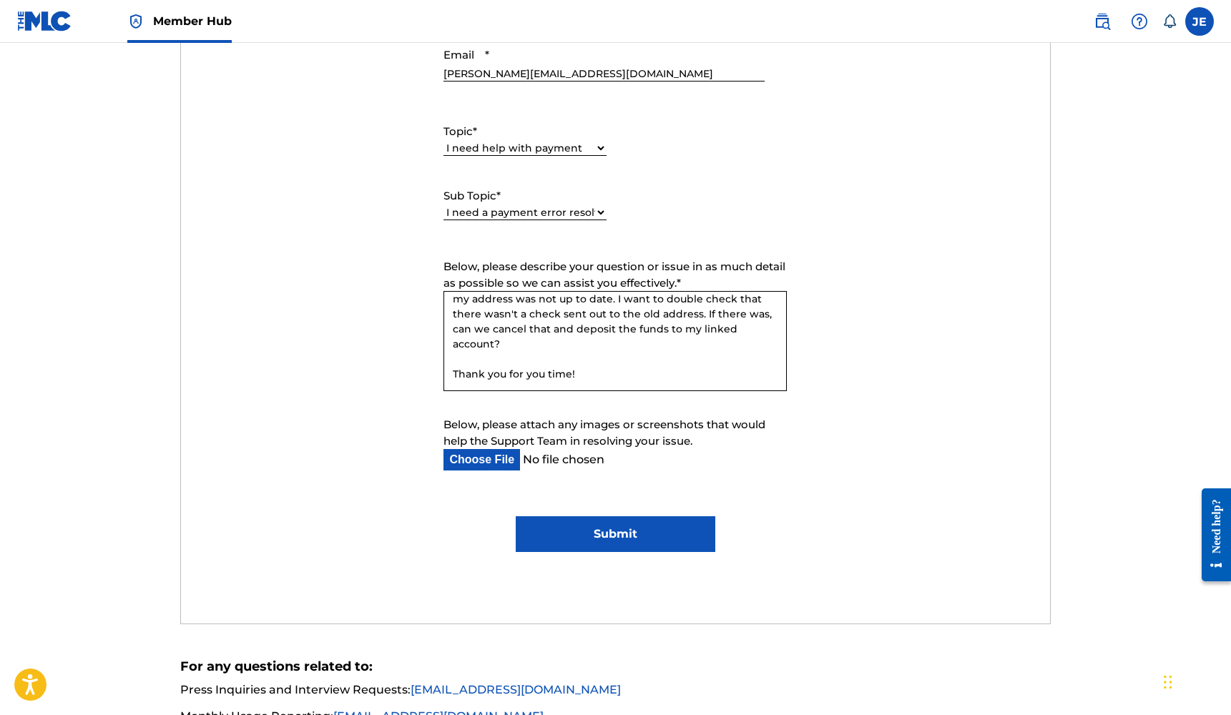
click at [544, 371] on textarea "Hello! I recently registered a ton of works and see there's a statement for roy…" at bounding box center [614, 341] width 343 height 100
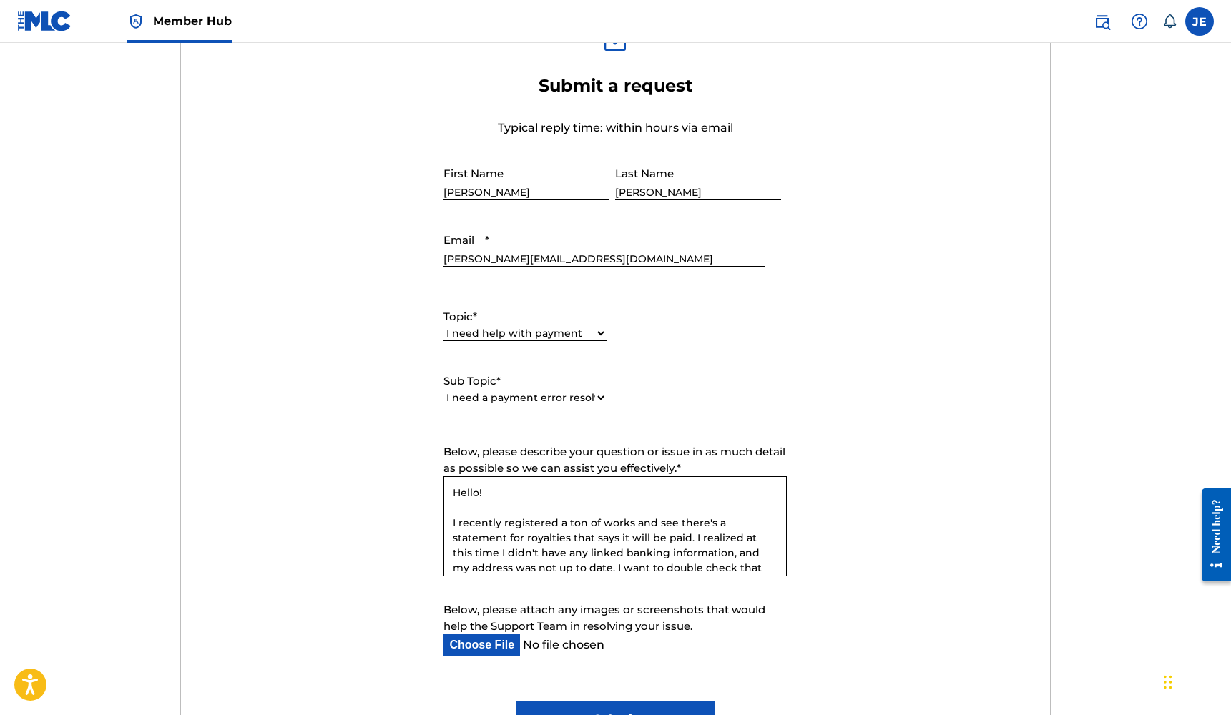
scroll to position [580, 0]
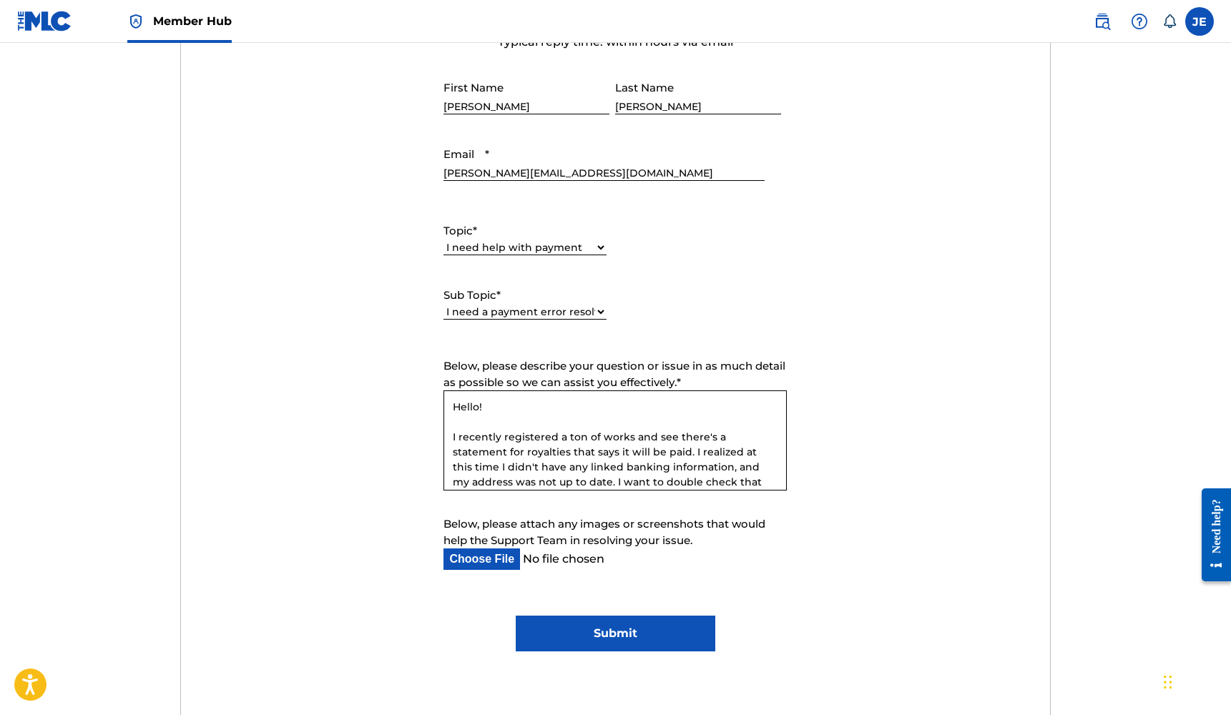
type textarea "Hello! I recently registered a ton of works and see there's a statement for roy…"
click at [662, 635] on input "Submit" at bounding box center [616, 634] width 200 height 36
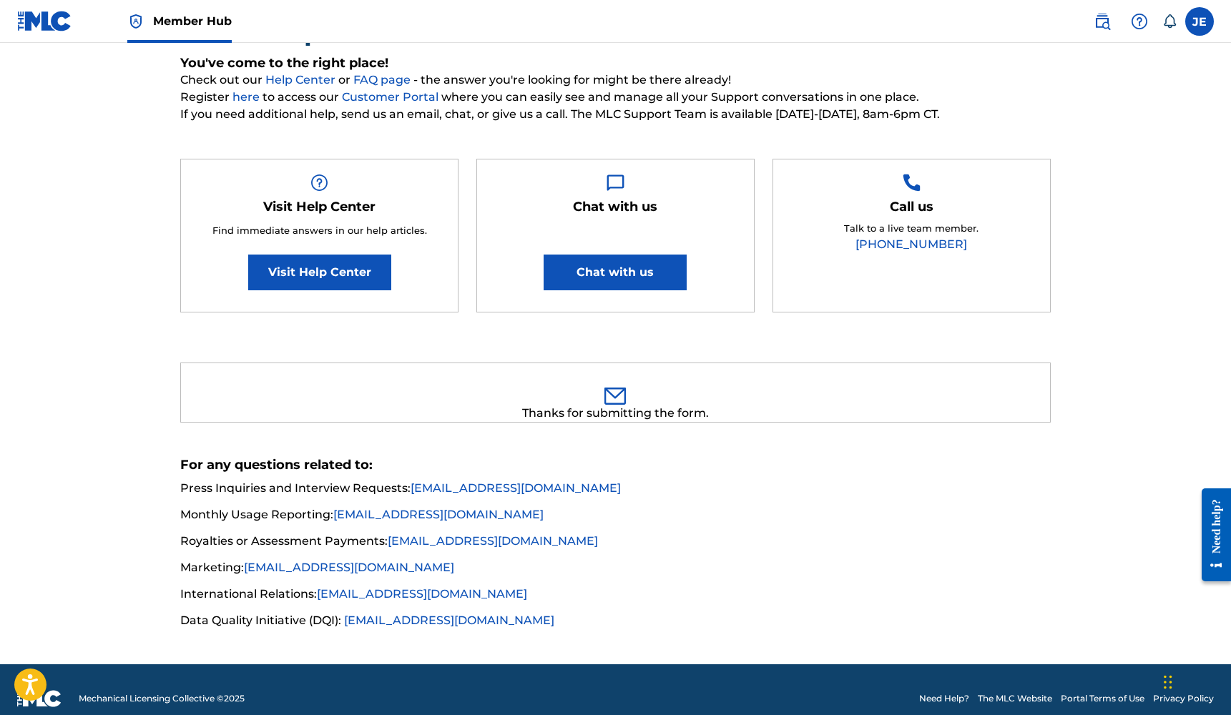
scroll to position [0, 0]
